Goal: Task Accomplishment & Management: Use online tool/utility

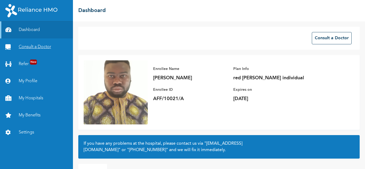
click at [52, 46] on link "Consult a Doctor" at bounding box center [36, 46] width 73 height 17
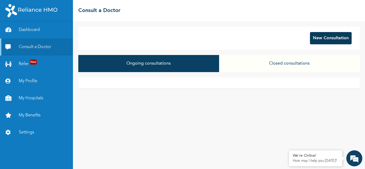
click at [316, 38] on button "New Consultation" at bounding box center [331, 38] width 42 height 12
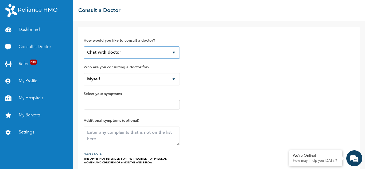
click at [160, 47] on select "Chat with doctor Phone Call" at bounding box center [132, 53] width 96 height 12
click at [204, 19] on div "☰ Consult a Doctor" at bounding box center [219, 10] width 292 height 21
click at [159, 101] on div at bounding box center [132, 105] width 96 height 10
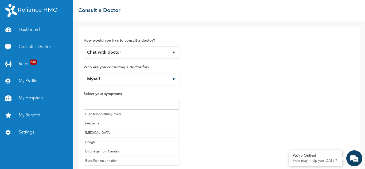
click at [161, 106] on input "text" at bounding box center [131, 105] width 93 height 6
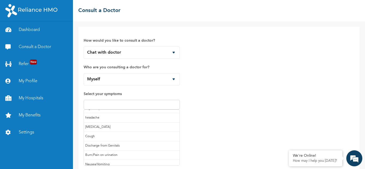
scroll to position [7, 0]
click at [165, 109] on input "text" at bounding box center [140, 107] width 78 height 6
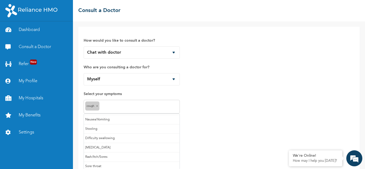
scroll to position [47, 0]
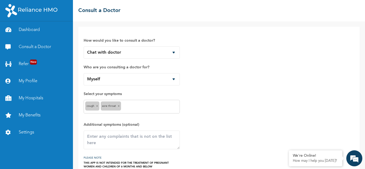
click at [136, 106] on input "text" at bounding box center [150, 107] width 56 height 6
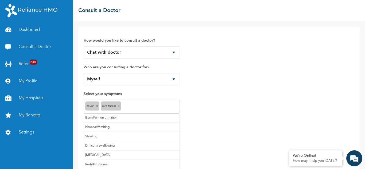
scroll to position [0, 0]
click at [171, 107] on input "text" at bounding box center [150, 107] width 56 height 6
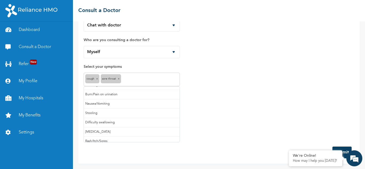
scroll to position [38, 0]
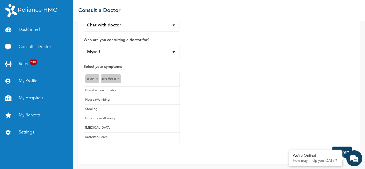
click at [137, 77] on input "text" at bounding box center [150, 79] width 56 height 6
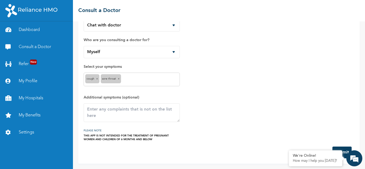
click at [105, 81] on div "Sore throat ×" at bounding box center [111, 78] width 20 height 9
click at [165, 115] on textarea at bounding box center [132, 112] width 96 height 19
type textarea "i'm feeling itchness in my throat"
click at [345, 148] on button "Submit" at bounding box center [341, 153] width 19 height 12
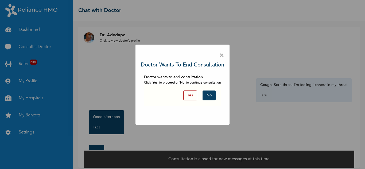
scroll to position [4, 0]
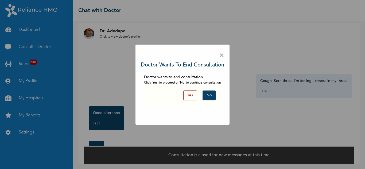
click at [209, 93] on button "No" at bounding box center [209, 96] width 13 height 10
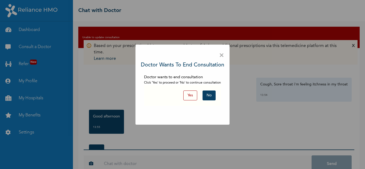
scroll to position [14, 0]
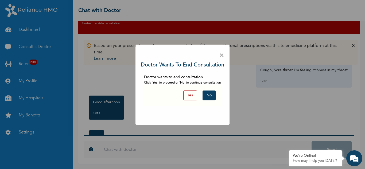
click at [209, 93] on button "No" at bounding box center [209, 96] width 13 height 10
click at [221, 56] on span "×" at bounding box center [221, 55] width 5 height 11
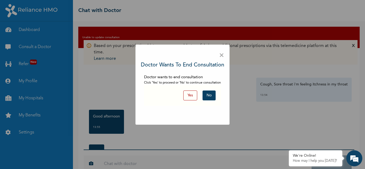
scroll to position [14, 0]
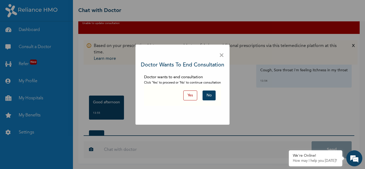
click at [258, 84] on div "× Doctor wants to end consultation Doctor wants to end consultation Click 'Yes'…" at bounding box center [182, 84] width 365 height 169
click at [350, 94] on div "× Doctor wants to end consultation Doctor wants to end consultation Click 'Yes'…" at bounding box center [182, 84] width 365 height 169
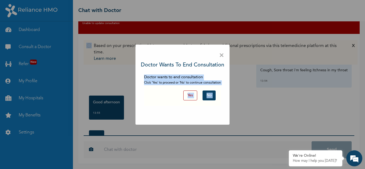
drag, startPoint x: 350, startPoint y: 94, endPoint x: 349, endPoint y: 119, distance: 25.7
click at [349, 119] on div "× Doctor wants to end consultation Doctor wants to end consultation Click 'Yes'…" at bounding box center [182, 84] width 365 height 169
click at [214, 118] on div "× Doctor wants to end consultation Doctor wants to end consultation Click 'Yes'…" at bounding box center [183, 85] width 94 height 80
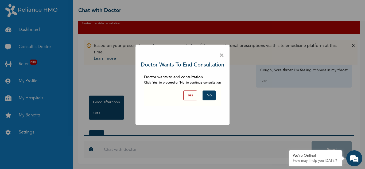
click at [213, 95] on button "No" at bounding box center [209, 96] width 13 height 10
click at [222, 56] on span "×" at bounding box center [221, 55] width 5 height 11
click at [34, 48] on div "× Doctor wants to end consultation Doctor wants to end consultation Click 'Yes'…" at bounding box center [182, 84] width 365 height 169
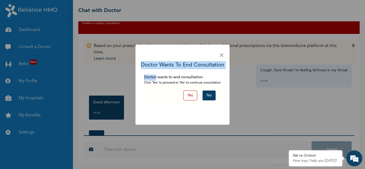
drag, startPoint x: 34, startPoint y: 48, endPoint x: 137, endPoint y: 78, distance: 107.1
click at [137, 78] on div "× Doctor wants to end consultation Doctor wants to end consultation Click 'Yes'…" at bounding box center [182, 84] width 365 height 169
click at [190, 93] on button "Yes" at bounding box center [190, 96] width 14 height 10
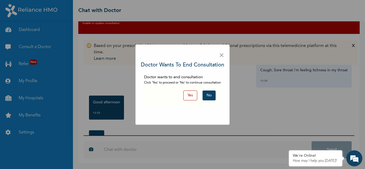
click at [185, 94] on button "Yes" at bounding box center [190, 96] width 14 height 10
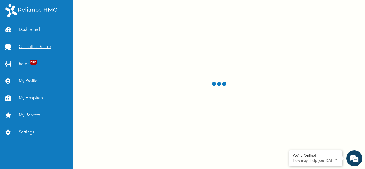
click at [47, 49] on link "Consult a Doctor" at bounding box center [36, 46] width 73 height 17
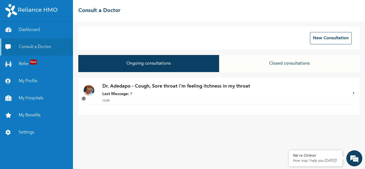
click at [173, 93] on p "Last Message: ?" at bounding box center [224, 94] width 245 height 6
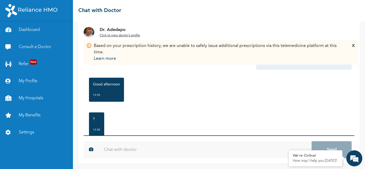
scroll to position [34, 0]
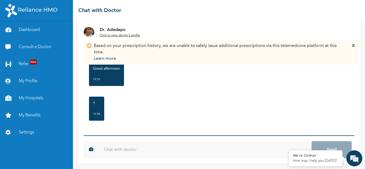
click at [218, 146] on input "text" at bounding box center [205, 149] width 213 height 17
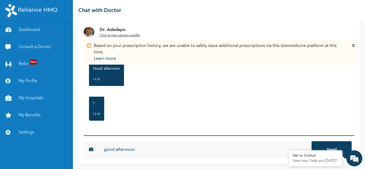
type input "good afternoon"
click at [312, 141] on button "Send" at bounding box center [332, 149] width 40 height 17
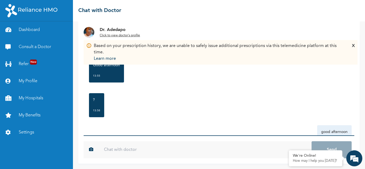
scroll to position [63, 0]
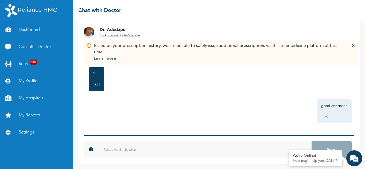
click at [132, 36] on u "Click to view doctor's profile" at bounding box center [120, 35] width 40 height 3
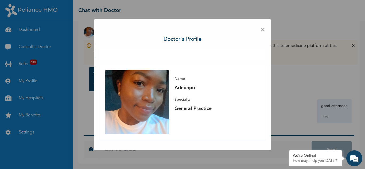
click at [264, 27] on span "×" at bounding box center [262, 29] width 5 height 11
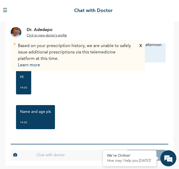
scroll to position [130, 0]
click at [71, 154] on input "text" at bounding box center [80, 155] width 93 height 11
type input "juwon ogunye 30 years"
click at [127, 150] on button "Send" at bounding box center [146, 155] width 39 height 11
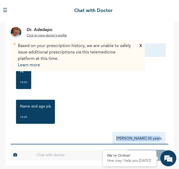
drag, startPoint x: 165, startPoint y: 117, endPoint x: 168, endPoint y: 142, distance: 25.6
click at [168, 142] on div "Based on your prescription history, we are unable to safely issue additional pr…" at bounding box center [89, 100] width 169 height 132
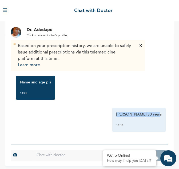
scroll to position [159, 0]
click at [106, 104] on div "Tuesday, August 12th 2025 Cough, Sore throat i'm feeling itchness in my throat …" at bounding box center [90, 89] width 158 height 110
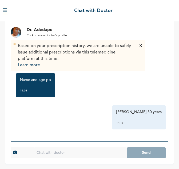
click at [41, 35] on u "Click to view doctor's profile" at bounding box center [47, 35] width 40 height 3
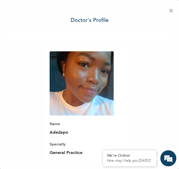
click at [169, 12] on span "×" at bounding box center [171, 10] width 5 height 11
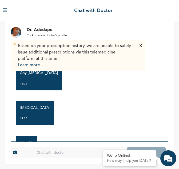
scroll to position [367, 0]
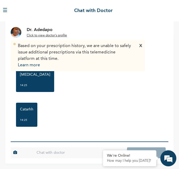
click at [77, 154] on input "text" at bounding box center [80, 152] width 93 height 11
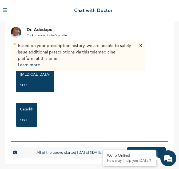
scroll to position [0, 3]
type input "All of the above started [DATE] ([DATE]) morning"
click at [162, 150] on div "We're Online! How may I help you today?" at bounding box center [169, 158] width 16 height 16
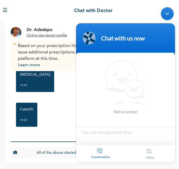
click at [43, 109] on div "Catarhh 14:25" at bounding box center [89, 114] width 153 height 29
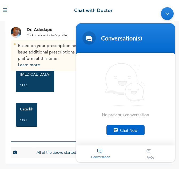
click at [164, 17] on div "Minimize live chat window" at bounding box center [167, 13] width 13 height 13
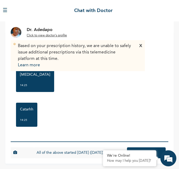
click at [157, 150] on button "Send" at bounding box center [146, 152] width 39 height 11
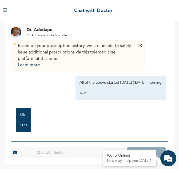
scroll to position [472, 0]
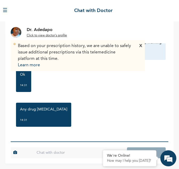
click at [65, 152] on input "text" at bounding box center [80, 152] width 93 height 11
type input "c"
type input "n"
type input "b"
type input "no"
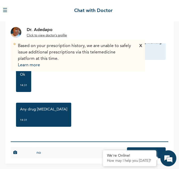
click at [157, 149] on button "Send" at bounding box center [146, 152] width 39 height 11
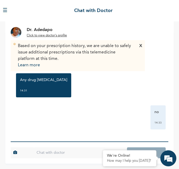
scroll to position [501, 0]
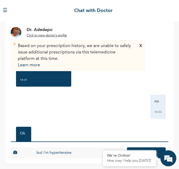
type input "but i'm hypertensive"
click at [154, 148] on button "Send" at bounding box center [146, 152] width 39 height 11
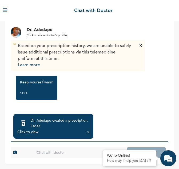
scroll to position [675, 0]
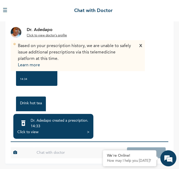
click at [47, 133] on div "Click to view >" at bounding box center [53, 131] width 72 height 5
click at [87, 130] on div "Click to view >" at bounding box center [53, 131] width 72 height 5
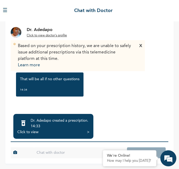
scroll to position [779, 0]
click at [86, 132] on div "Click to view >" at bounding box center [53, 131] width 72 height 5
click at [24, 130] on div "Click to view" at bounding box center [27, 131] width 21 height 5
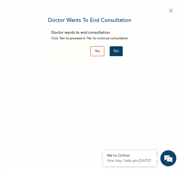
scroll to position [43, 0]
click at [100, 51] on button "Yes" at bounding box center [98, 51] width 14 height 10
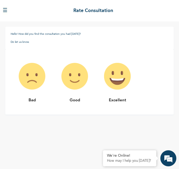
click at [119, 71] on img at bounding box center [117, 76] width 43 height 43
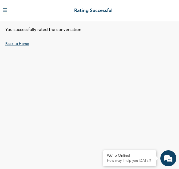
click at [11, 45] on link "Back to Home" at bounding box center [17, 44] width 24 height 4
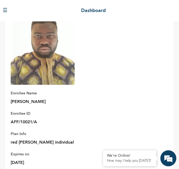
scroll to position [39, 0]
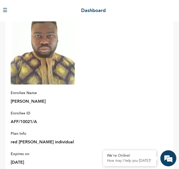
click at [18, 75] on img at bounding box center [43, 52] width 64 height 64
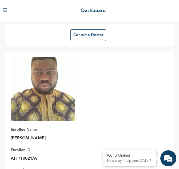
scroll to position [0, 0]
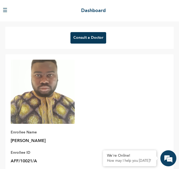
click at [84, 36] on button "Consult a Doctor" at bounding box center [89, 37] width 36 height 11
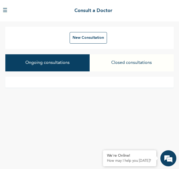
click at [85, 55] on button "Ongoing consultations" at bounding box center [47, 62] width 84 height 17
click at [63, 69] on button "Ongoing consultations" at bounding box center [47, 62] width 84 height 17
click at [42, 65] on button "Ongoing consultations" at bounding box center [47, 62] width 84 height 17
click at [24, 65] on button "Ongoing consultations" at bounding box center [47, 62] width 84 height 17
click at [6, 11] on button "☰" at bounding box center [5, 11] width 5 height 8
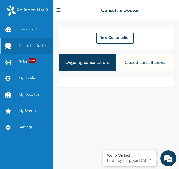
click at [26, 46] on link "Consult a Doctor" at bounding box center [26, 46] width 53 height 16
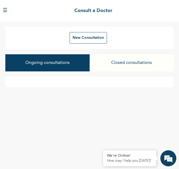
click at [51, 61] on button "Ongoing consultations" at bounding box center [47, 62] width 84 height 17
click at [120, 58] on button "Closed consultations" at bounding box center [132, 62] width 84 height 17
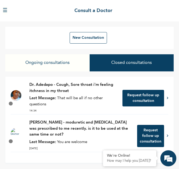
click at [56, 99] on strong "Last Message:" at bounding box center [42, 98] width 27 height 4
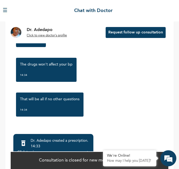
scroll to position [43, 0]
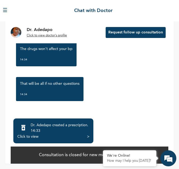
click at [27, 136] on div "Click to view" at bounding box center [27, 136] width 21 height 5
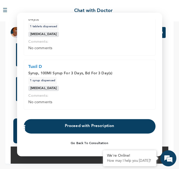
scroll to position [150, 0]
click at [86, 123] on button "Proceed with Prescription" at bounding box center [90, 126] width 132 height 14
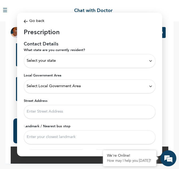
scroll to position [0, 0]
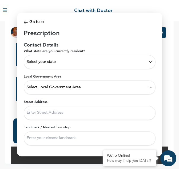
click at [108, 63] on div "Select your state" at bounding box center [90, 62] width 126 height 6
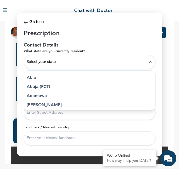
click at [50, 86] on p "Abuja (FCT)" at bounding box center [90, 87] width 126 height 6
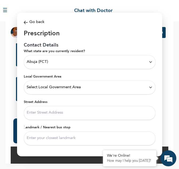
click at [50, 86] on span "Select Local Government Area" at bounding box center [54, 87] width 54 height 6
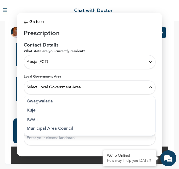
scroll to position [20, 0]
click at [50, 127] on p "Municipal Area Council" at bounding box center [90, 128] width 126 height 6
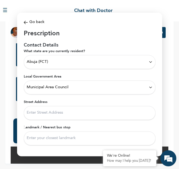
scroll to position [16, 0]
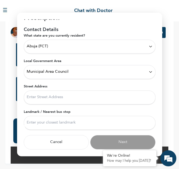
click at [66, 97] on input "Street Address" at bounding box center [90, 97] width 132 height 14
type input "No 2, akin aduwo street"
click at [68, 127] on input "Landmark / Nearest bus stop" at bounding box center [90, 123] width 132 height 14
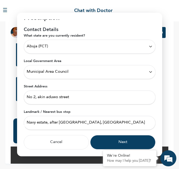
click at [70, 123] on input "Navy estate, after orozo, arab junction" at bounding box center [90, 123] width 132 height 14
type input "Navy estate, after orozo; arab junction"
click at [136, 143] on button "Next" at bounding box center [122, 142] width 65 height 14
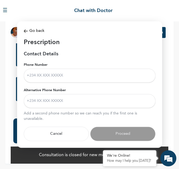
scroll to position [0, 0]
click at [85, 77] on input "Phone Number" at bounding box center [90, 75] width 132 height 14
type input "+2348115970276"
click at [98, 99] on input "Alternative Phone Number" at bounding box center [90, 101] width 132 height 14
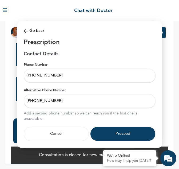
type input "+2347085654653"
click at [128, 134] on button "Proceed" at bounding box center [122, 133] width 65 height 14
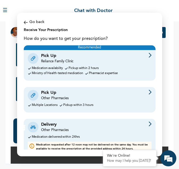
scroll to position [8, 0]
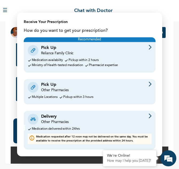
click at [96, 122] on div "Delivery Other Pharmacies" at bounding box center [90, 119] width 124 height 11
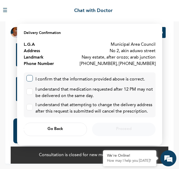
click at [31, 79] on label at bounding box center [29, 78] width 6 height 6
click at [30, 79] on input "checkbox" at bounding box center [28, 76] width 3 height 3
checkbox input "true"
click at [29, 90] on input "checkbox" at bounding box center [28, 89] width 3 height 3
checkbox input "true"
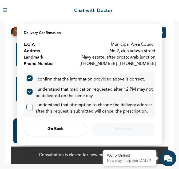
click at [31, 106] on label at bounding box center [29, 107] width 6 height 6
click at [30, 106] on input "checkbox" at bounding box center [28, 105] width 3 height 3
checkbox input "true"
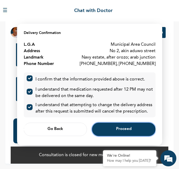
click at [115, 129] on button "Proceed" at bounding box center [123, 128] width 63 height 13
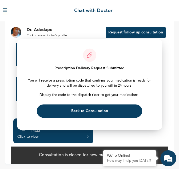
click at [89, 55] on img at bounding box center [89, 54] width 13 height 13
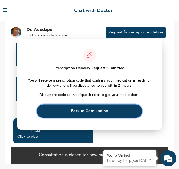
click at [94, 108] on button "Back to Consultation" at bounding box center [90, 110] width 106 height 13
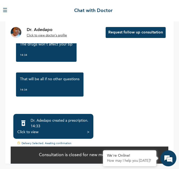
click at [6, 9] on button "☰" at bounding box center [5, 11] width 5 height 8
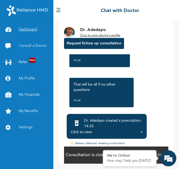
click at [29, 32] on link "Dashboard" at bounding box center [26, 29] width 53 height 16
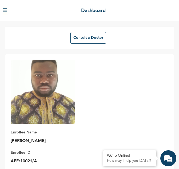
click at [5, 9] on button "☰" at bounding box center [5, 11] width 5 height 8
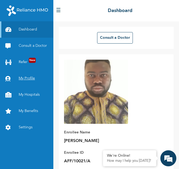
click at [25, 83] on link "My Profile" at bounding box center [26, 78] width 53 height 16
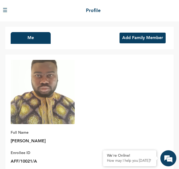
click at [5, 12] on button "☰" at bounding box center [5, 11] width 5 height 8
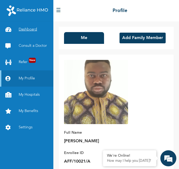
click at [18, 28] on link "Dashboard" at bounding box center [26, 29] width 53 height 16
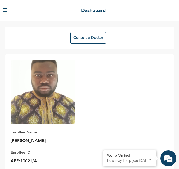
click at [5, 13] on button "☰" at bounding box center [5, 11] width 5 height 8
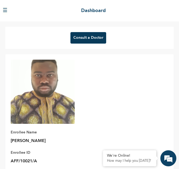
click at [76, 36] on button "Consult a Doctor" at bounding box center [89, 37] width 36 height 11
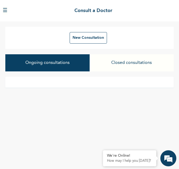
click at [133, 59] on button "Closed consultations" at bounding box center [132, 62] width 84 height 17
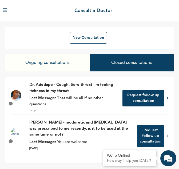
click at [6, 12] on button "☰" at bounding box center [5, 11] width 5 height 8
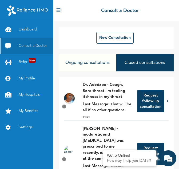
click at [34, 93] on link "My Hospitals" at bounding box center [26, 95] width 53 height 16
